Goal: Information Seeking & Learning: Learn about a topic

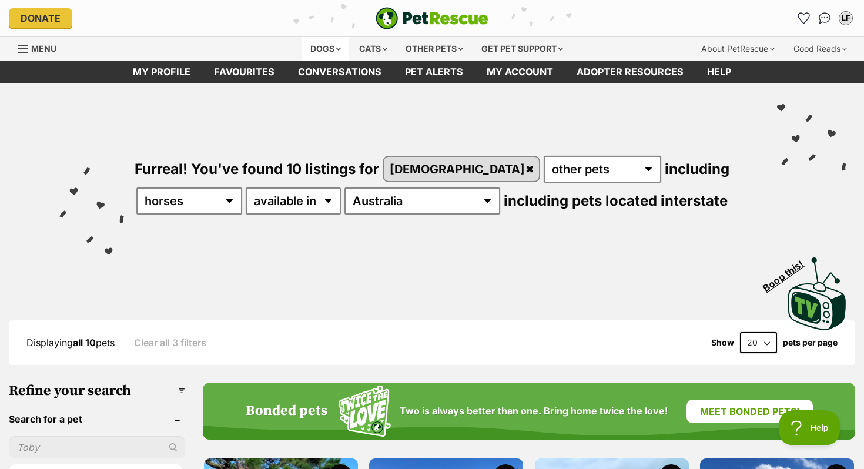
click at [322, 51] on div "Dogs" at bounding box center [325, 49] width 47 height 24
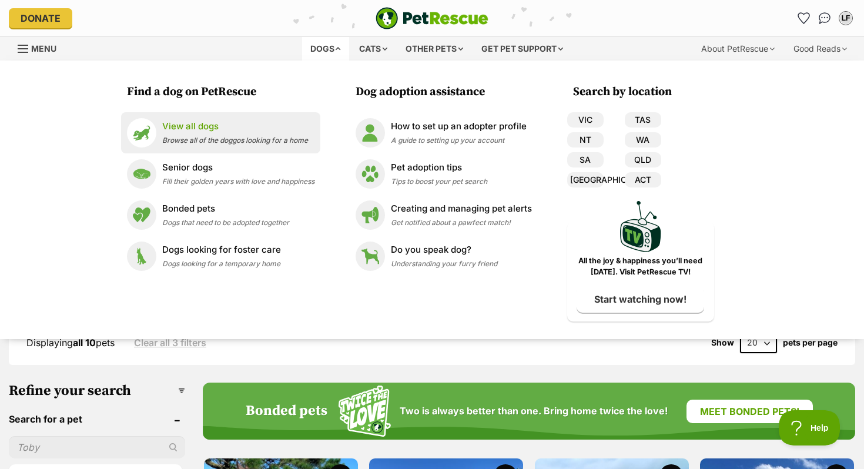
click at [277, 136] on span "Browse all of the doggos looking for a home" at bounding box center [235, 140] width 146 height 9
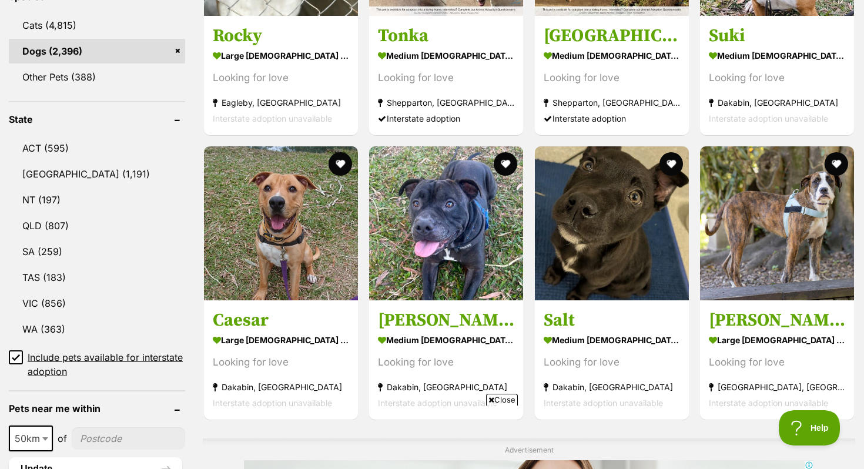
click at [13, 357] on icon at bounding box center [16, 357] width 8 height 8
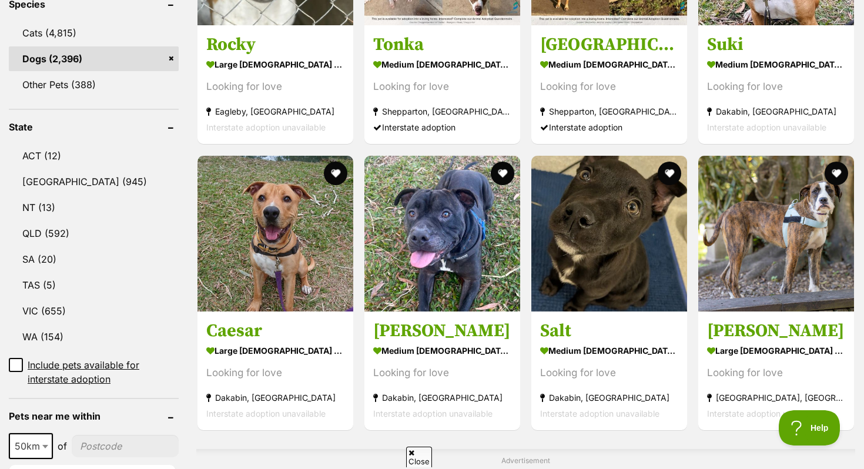
scroll to position [513, 0]
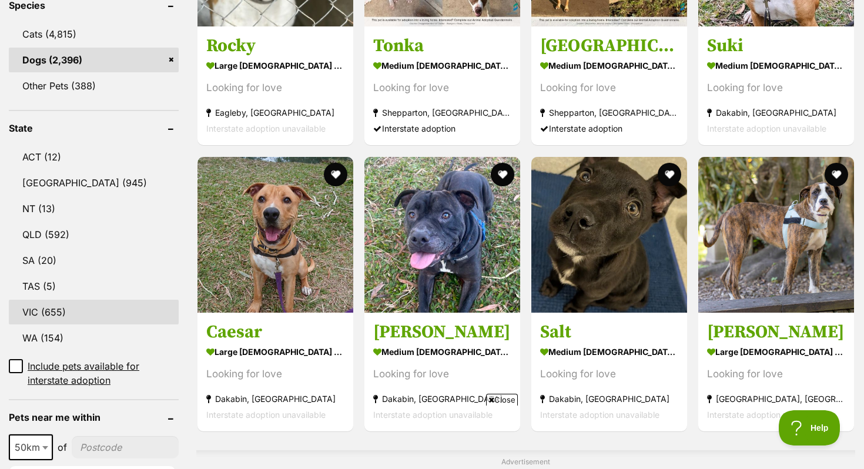
click at [49, 300] on link "VIC (655)" at bounding box center [94, 312] width 170 height 25
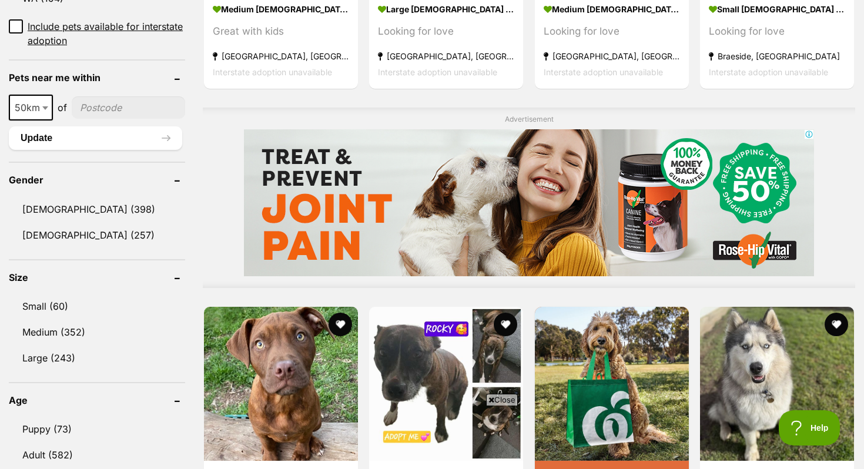
scroll to position [875, 0]
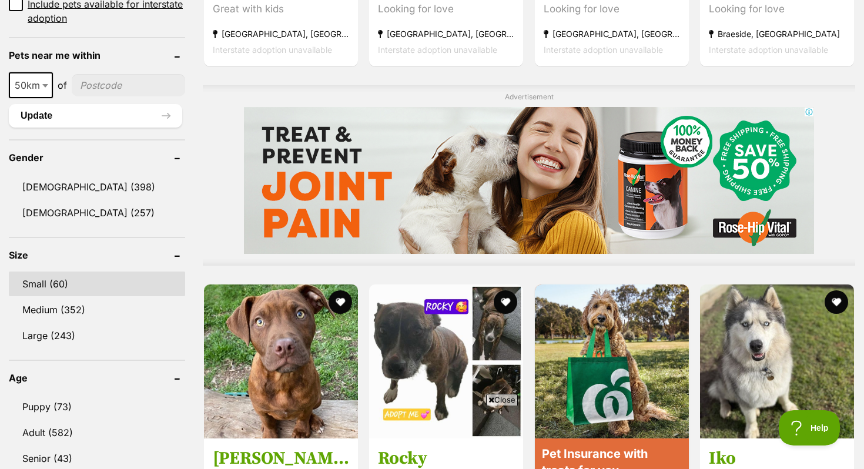
click at [50, 272] on link "Small (60)" at bounding box center [97, 284] width 176 height 25
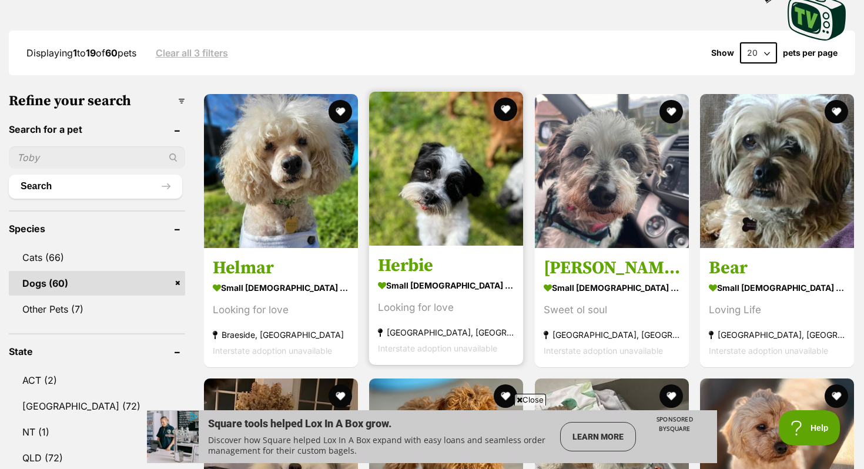
click at [436, 241] on img at bounding box center [446, 169] width 154 height 154
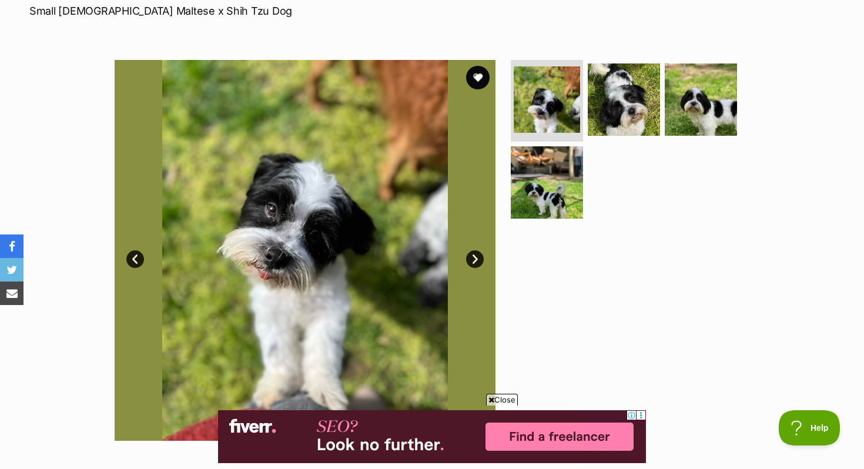
scroll to position [185, 0]
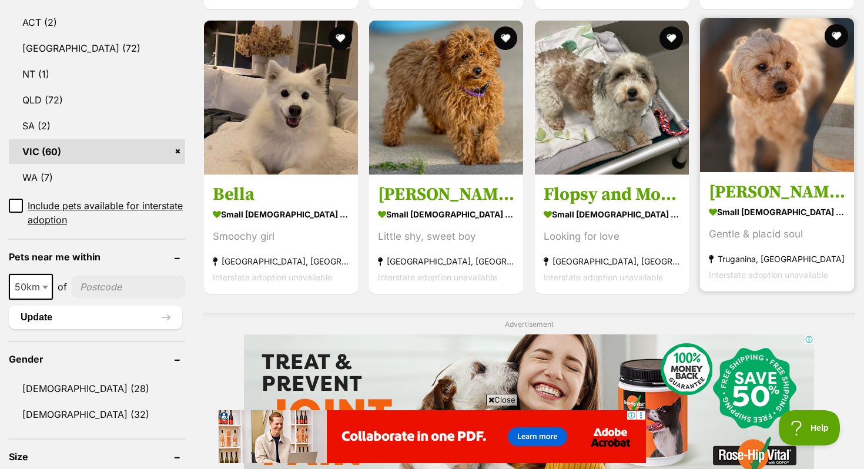
click at [802, 132] on img at bounding box center [777, 95] width 154 height 154
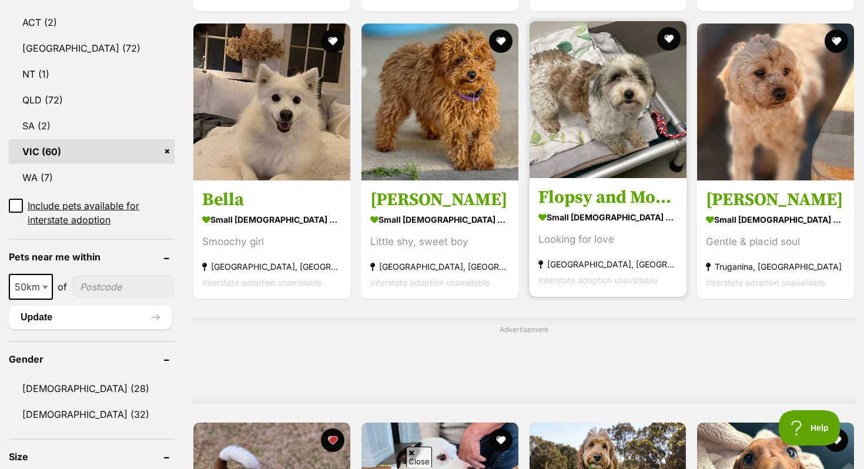
click at [606, 195] on h3 "Flopsy and Mopsy" at bounding box center [607, 197] width 139 height 22
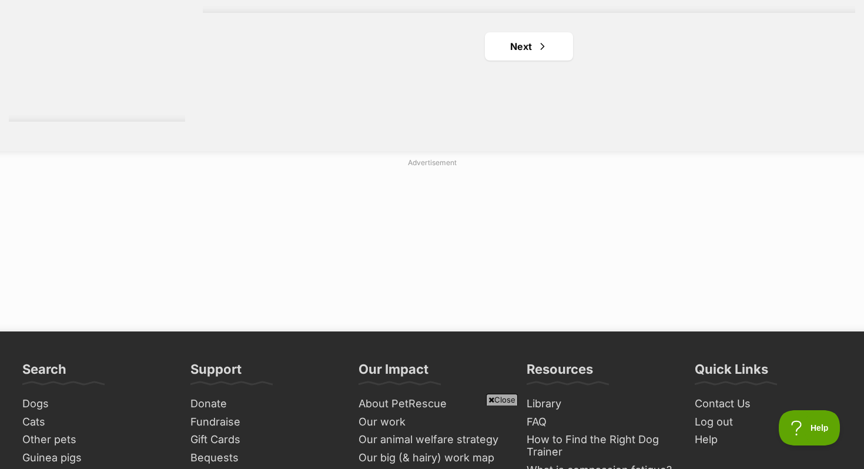
scroll to position [2305, 0]
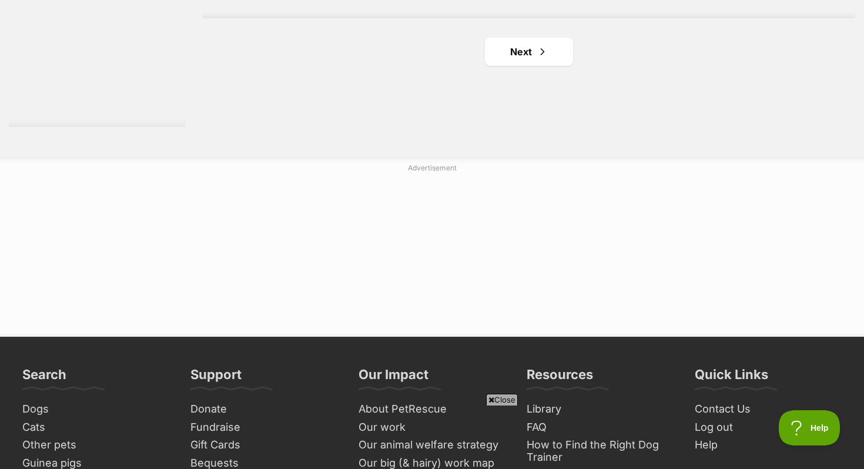
click at [525, 48] on link "Next" at bounding box center [529, 52] width 88 height 28
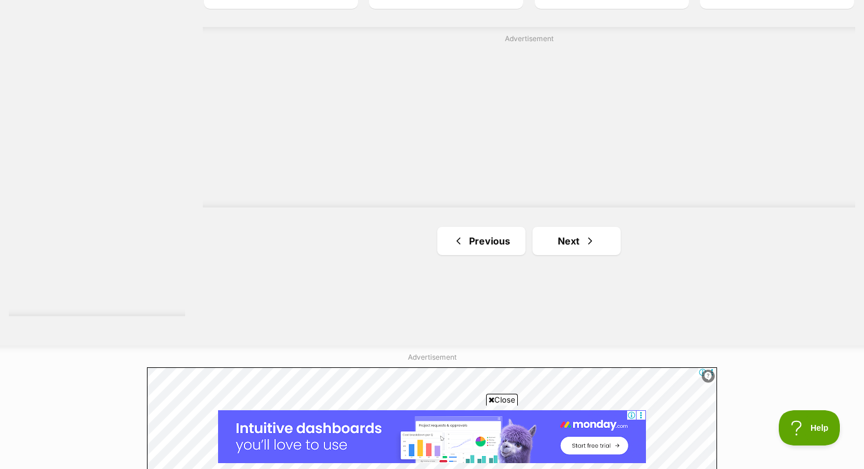
scroll to position [2260, 0]
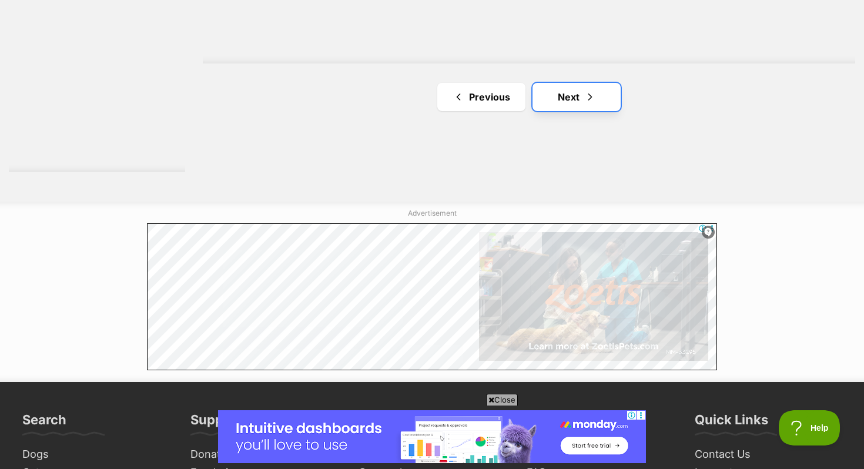
click at [571, 96] on link "Next" at bounding box center [577, 97] width 88 height 28
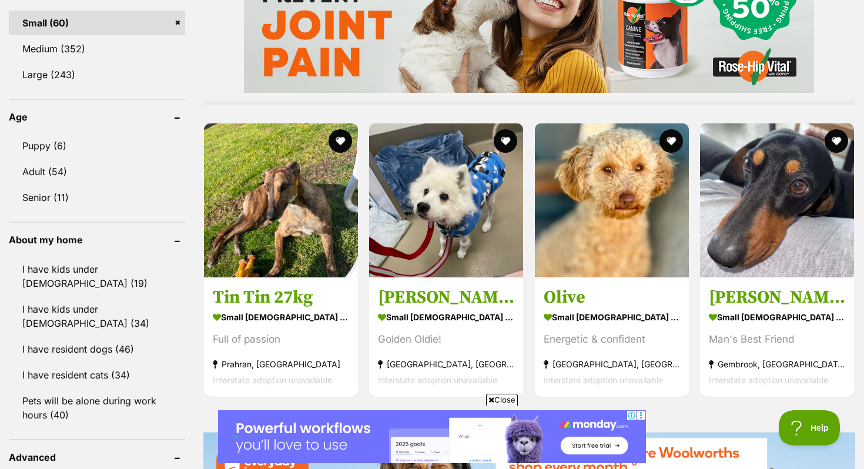
scroll to position [1120, 0]
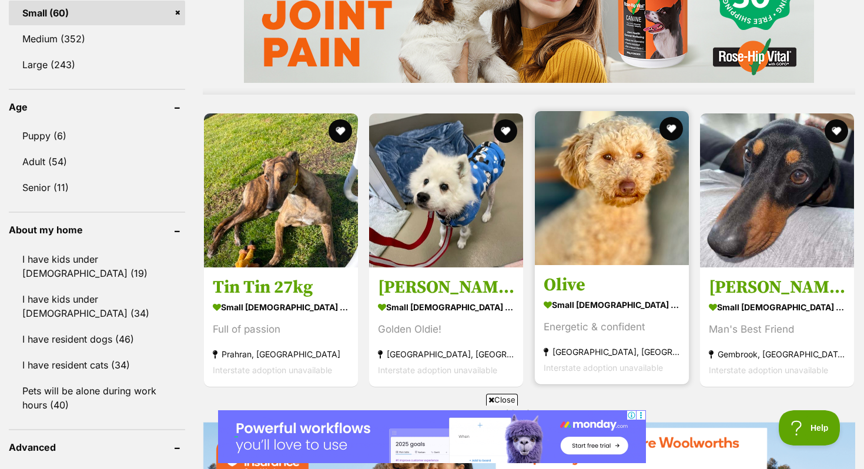
click at [613, 179] on img at bounding box center [612, 188] width 154 height 154
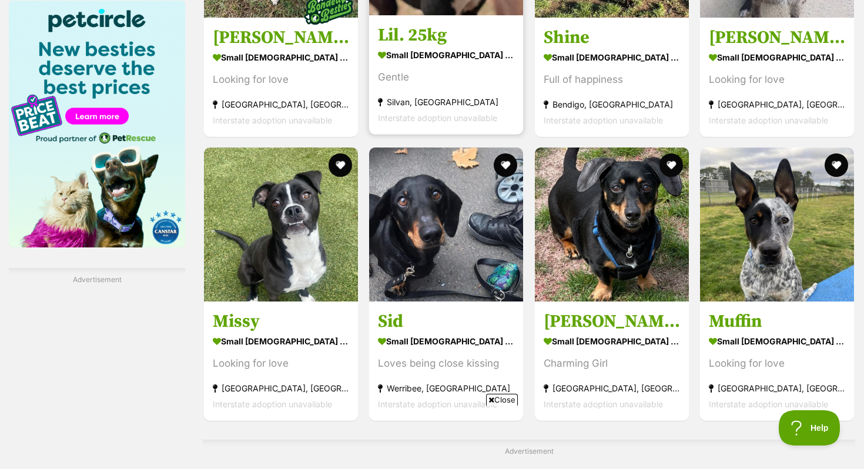
scroll to position [1779, 0]
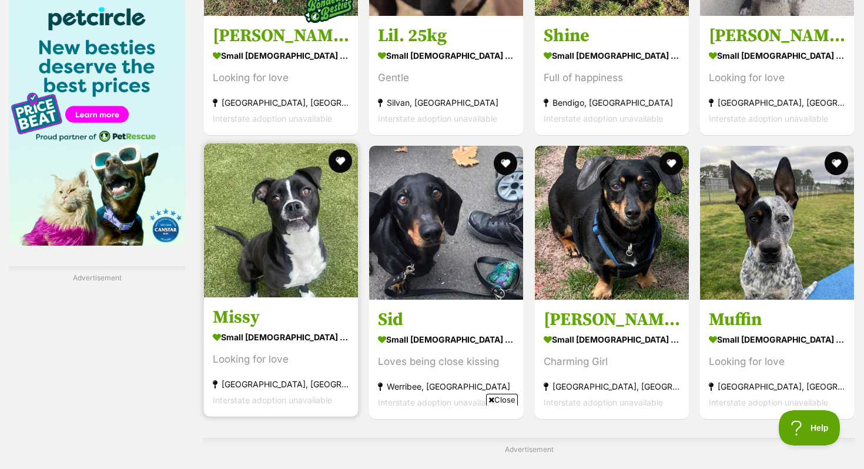
click at [307, 235] on img at bounding box center [281, 220] width 154 height 154
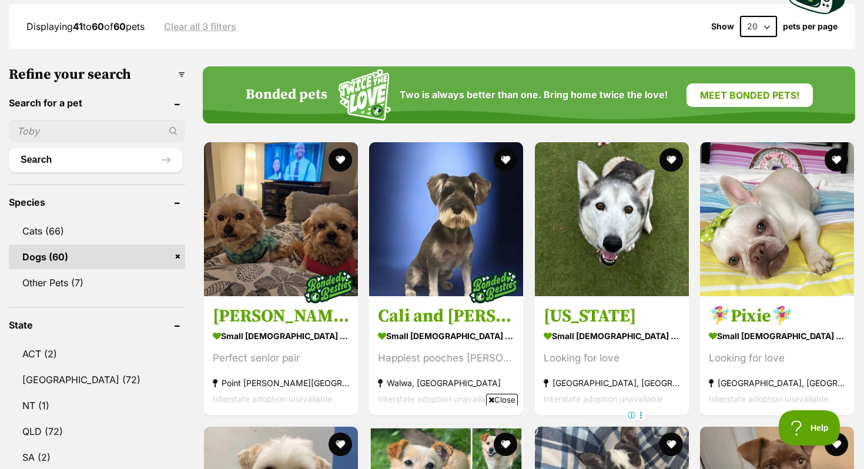
scroll to position [318, 0]
